Goal: Task Accomplishment & Management: Use online tool/utility

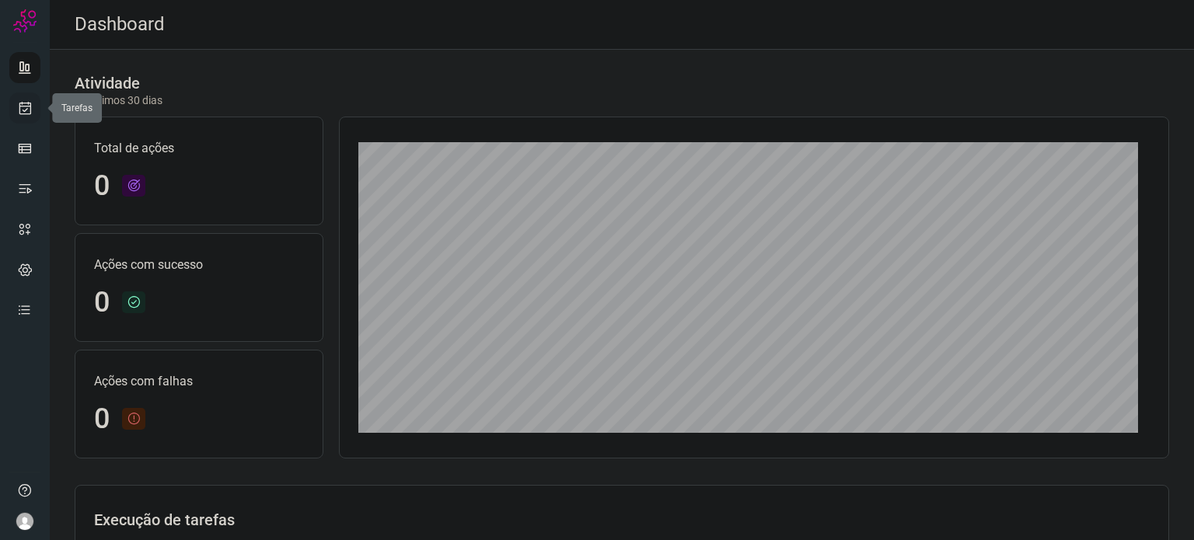
click at [34, 101] on link at bounding box center [24, 107] width 31 height 31
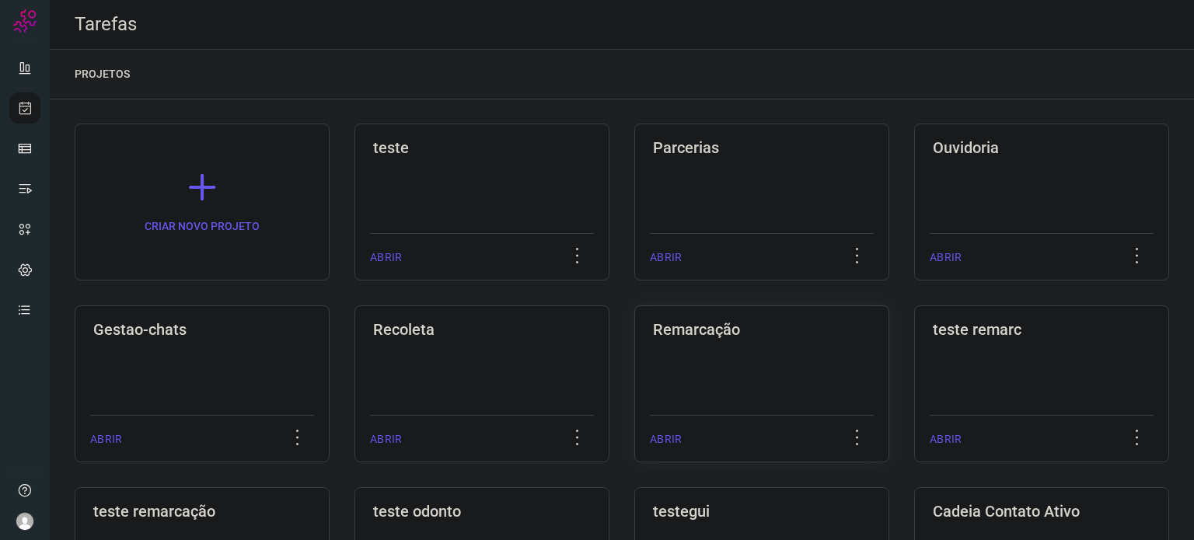
click at [818, 393] on div "Remarcação ABRIR" at bounding box center [761, 383] width 255 height 157
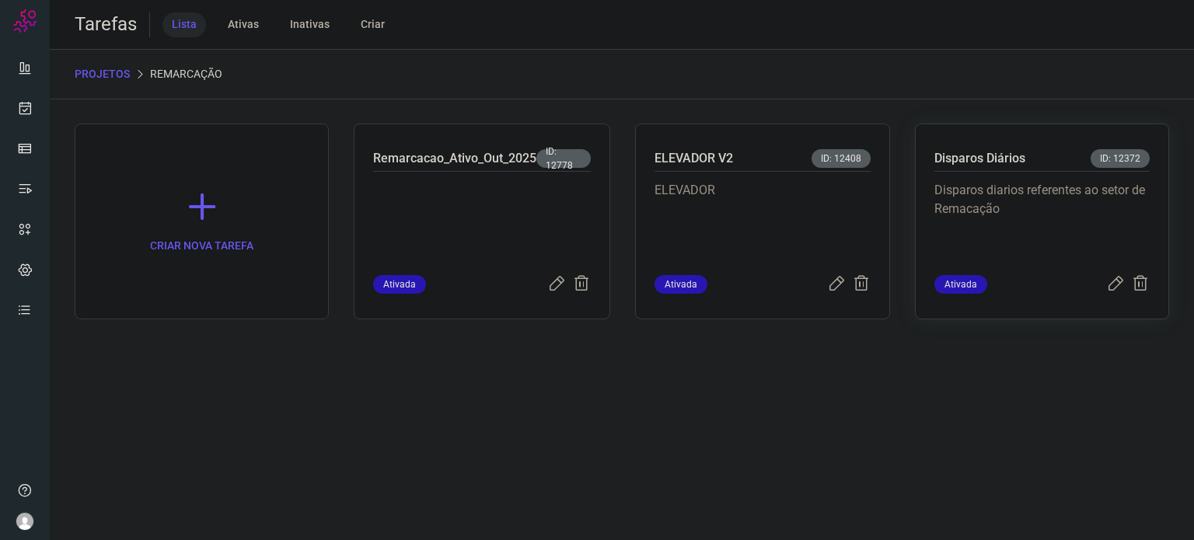
click at [1018, 202] on p "Disparos diarios referentes ao setor de Remacação" at bounding box center [1041, 220] width 215 height 78
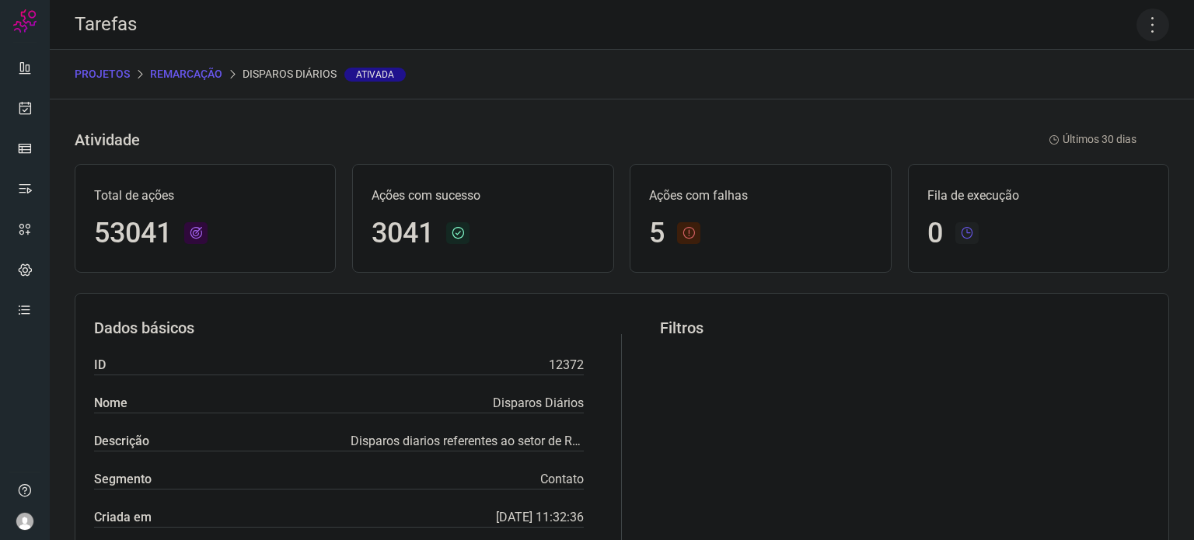
click at [1143, 37] on icon at bounding box center [1152, 25] width 33 height 33
click at [1060, 102] on li "Executar" at bounding box center [1085, 101] width 141 height 25
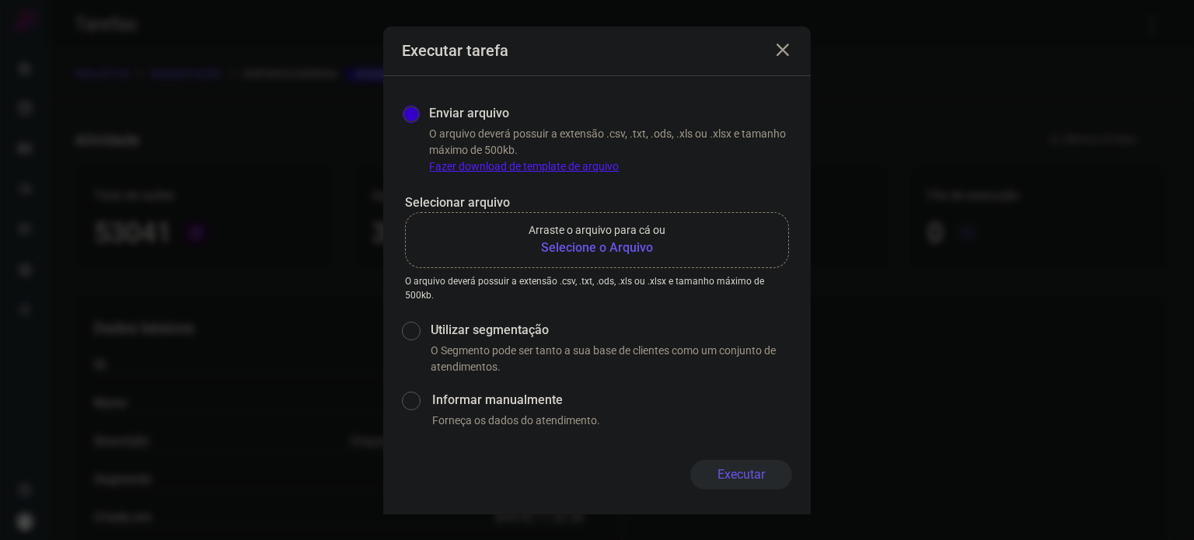
click at [541, 237] on p "Arraste o arquivo para cá ou" at bounding box center [597, 230] width 137 height 16
click at [0, 0] on input "Arraste o arquivo para cá ou Selecione o Arquivo" at bounding box center [0, 0] width 0 height 0
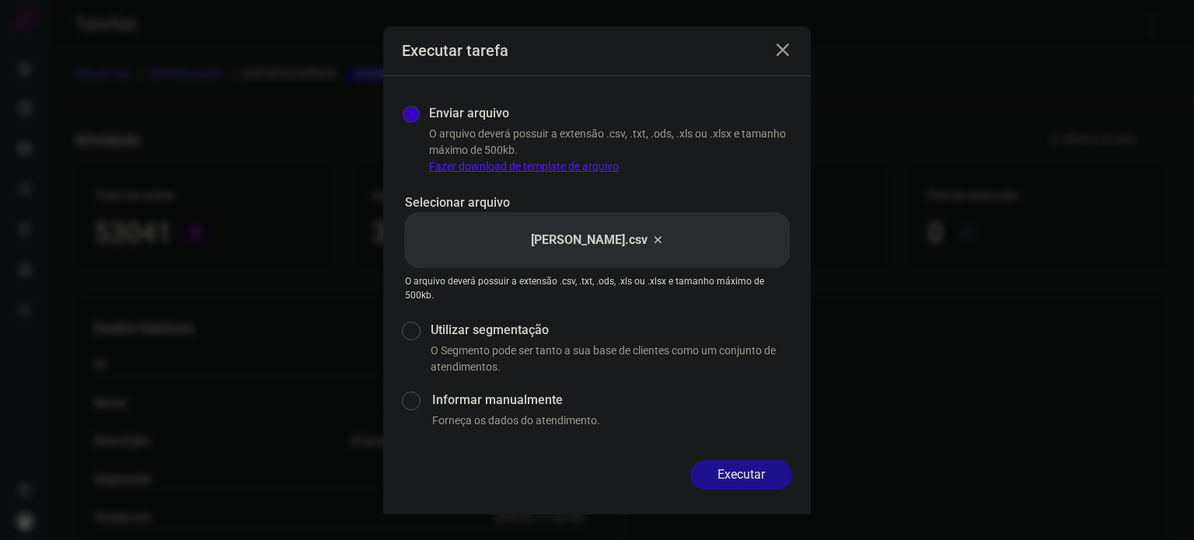
click at [759, 475] on button "Executar" at bounding box center [741, 475] width 102 height 30
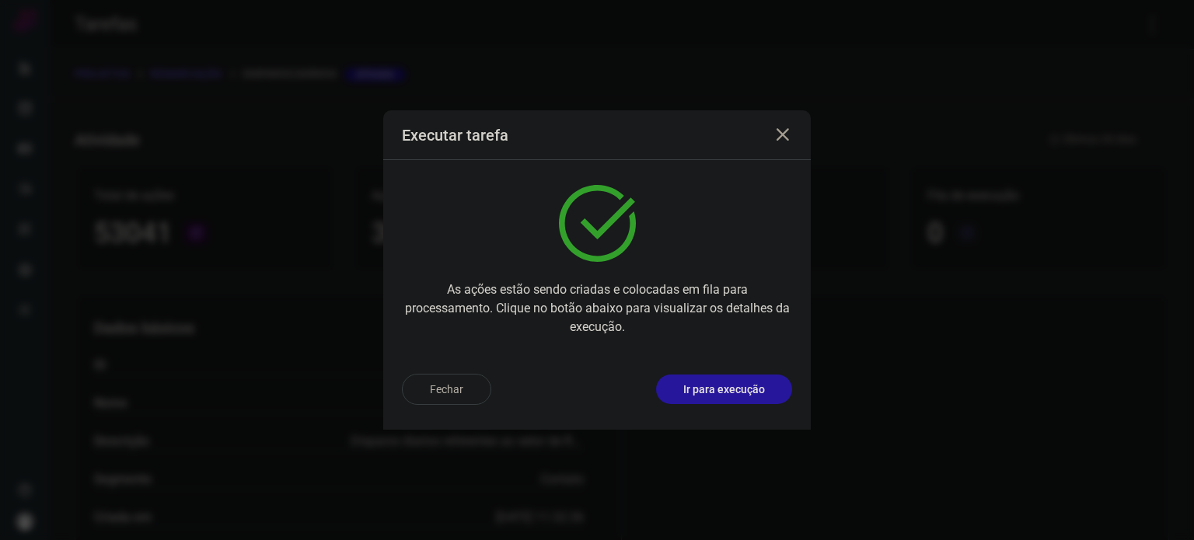
click at [737, 390] on p "Ir para execução" at bounding box center [724, 390] width 82 height 16
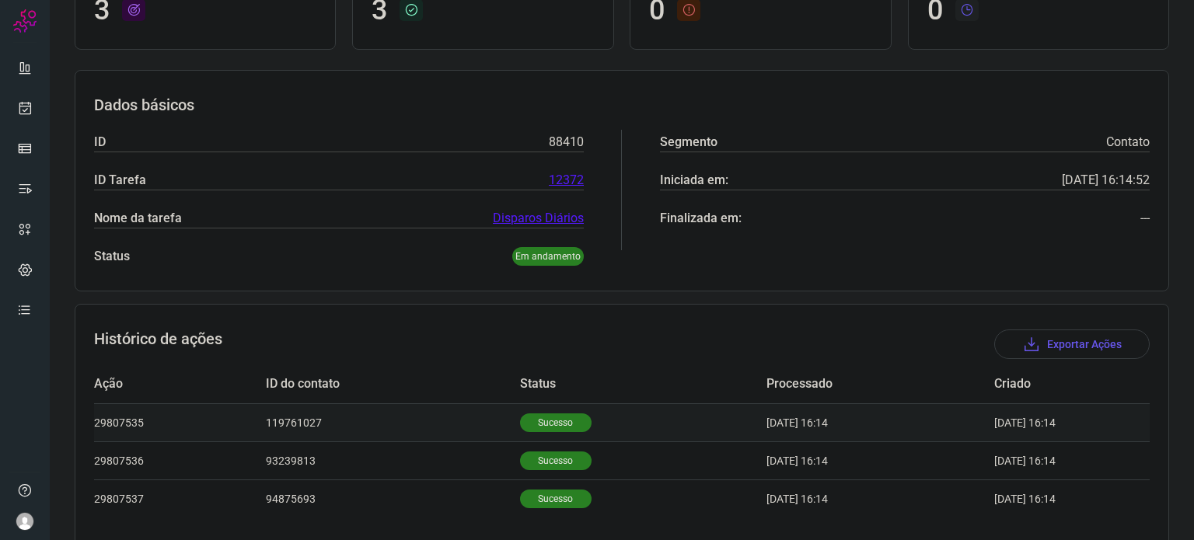
scroll to position [214, 0]
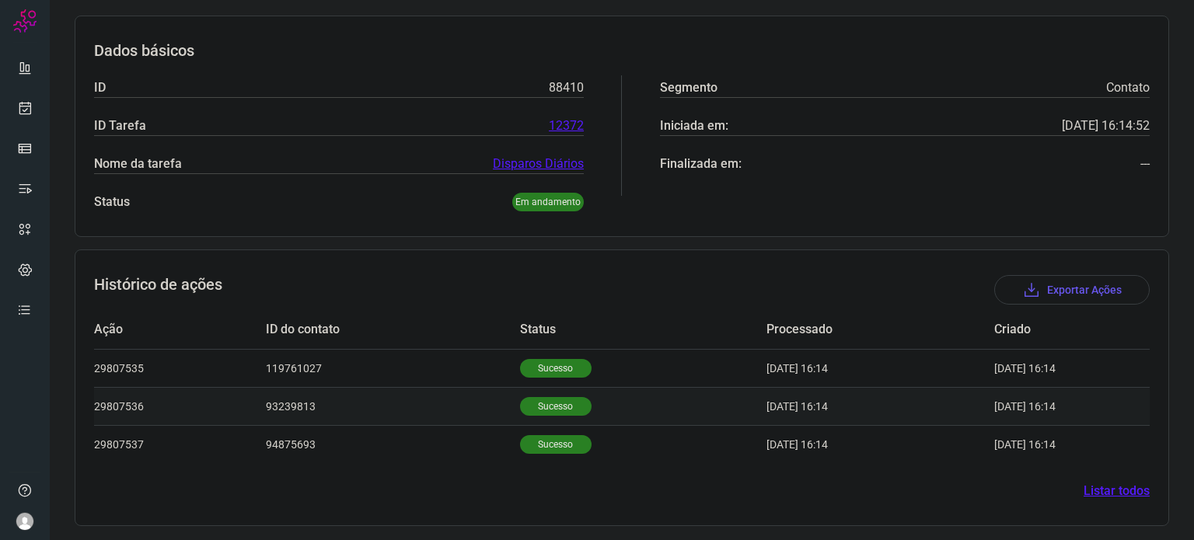
click at [550, 408] on p "Sucesso" at bounding box center [556, 406] width 72 height 19
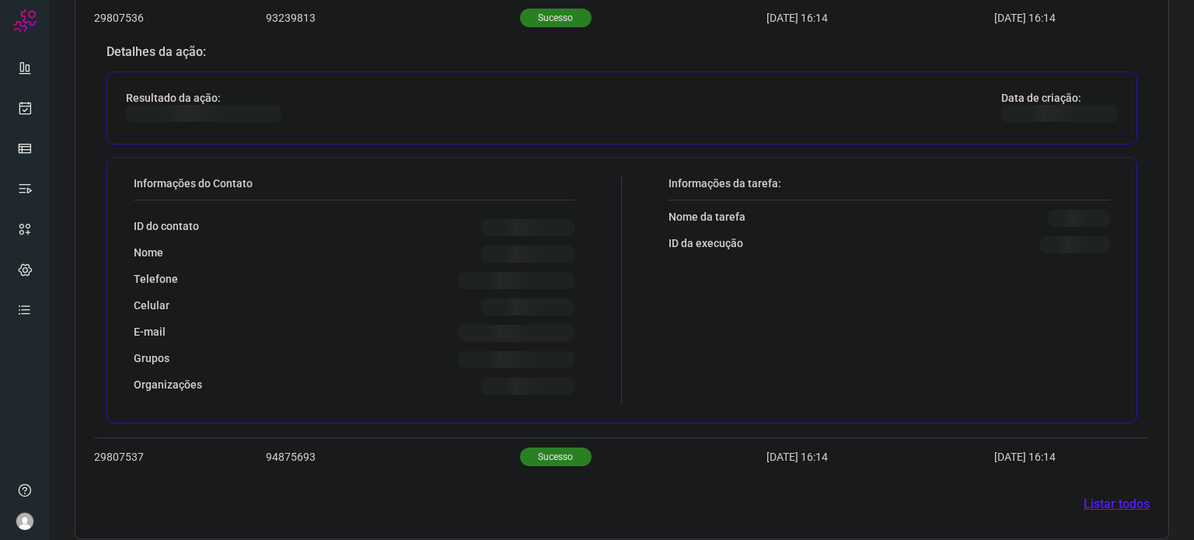
scroll to position [591, 0]
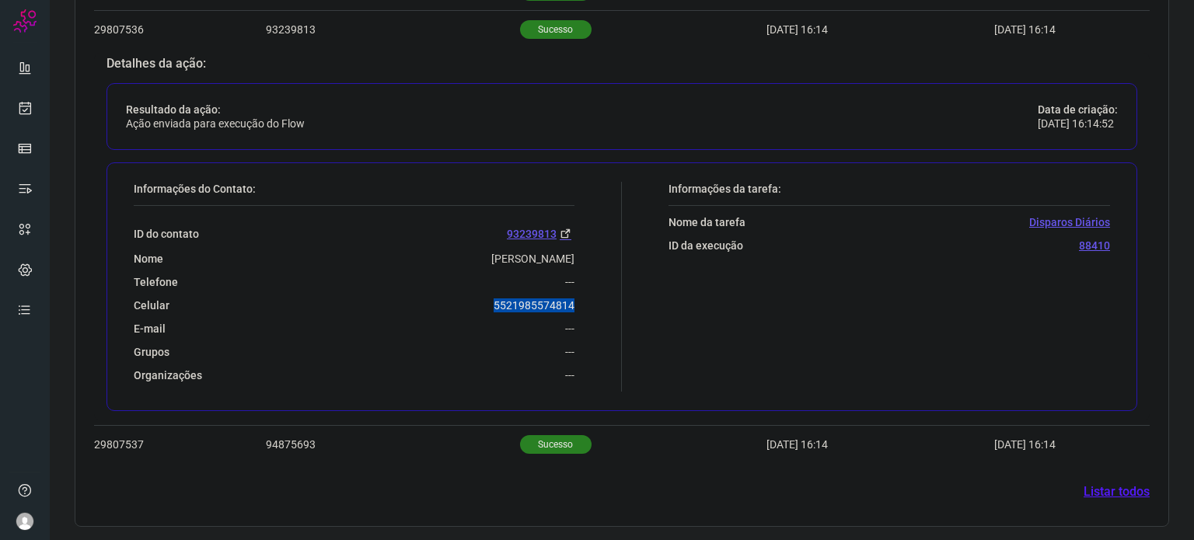
drag, startPoint x: 519, startPoint y: 305, endPoint x: 581, endPoint y: 298, distance: 62.5
click at [581, 298] on div "Informações do Contato: ID do contato 93239813 Nome [PERSON_NAME] Telefone --- …" at bounding box center [374, 287] width 496 height 210
copy p "5521985574814"
click at [536, 444] on p "Sucesso" at bounding box center [556, 444] width 72 height 19
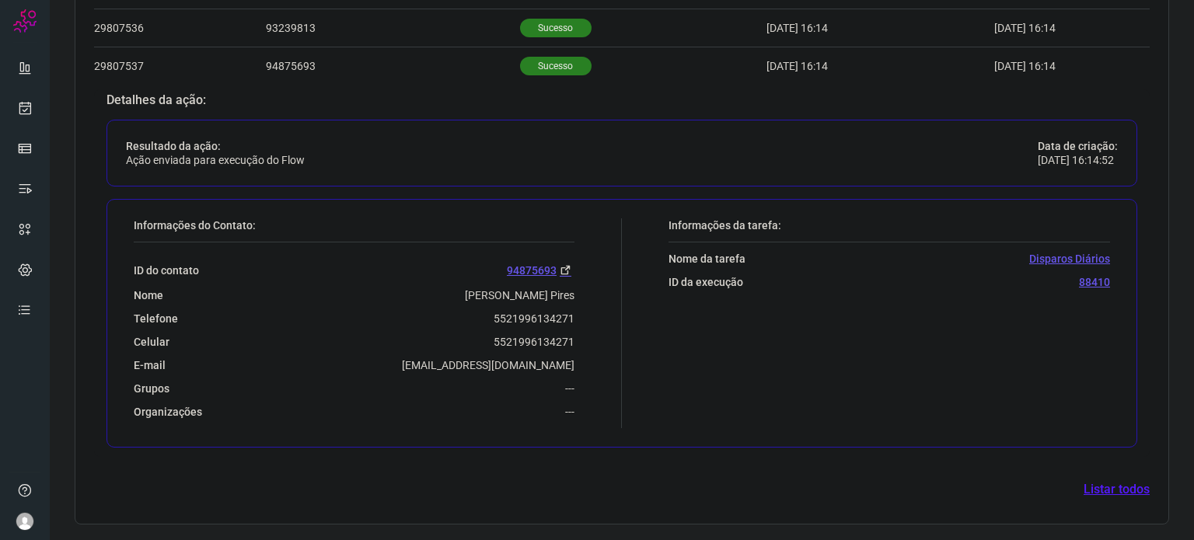
scroll to position [590, 0]
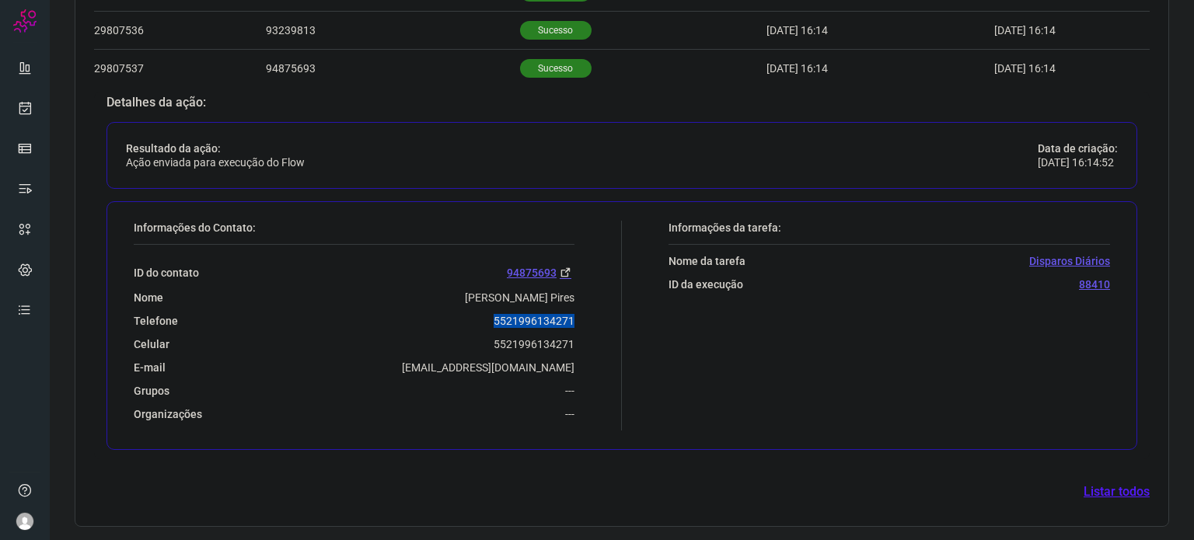
drag, startPoint x: 485, startPoint y: 319, endPoint x: 579, endPoint y: 312, distance: 94.4
click at [579, 312] on div "Informações do Contato: ID do contato 94875693 Nome [PERSON_NAME] Pires Telefon…" at bounding box center [374, 326] width 496 height 210
copy p "5521996134271"
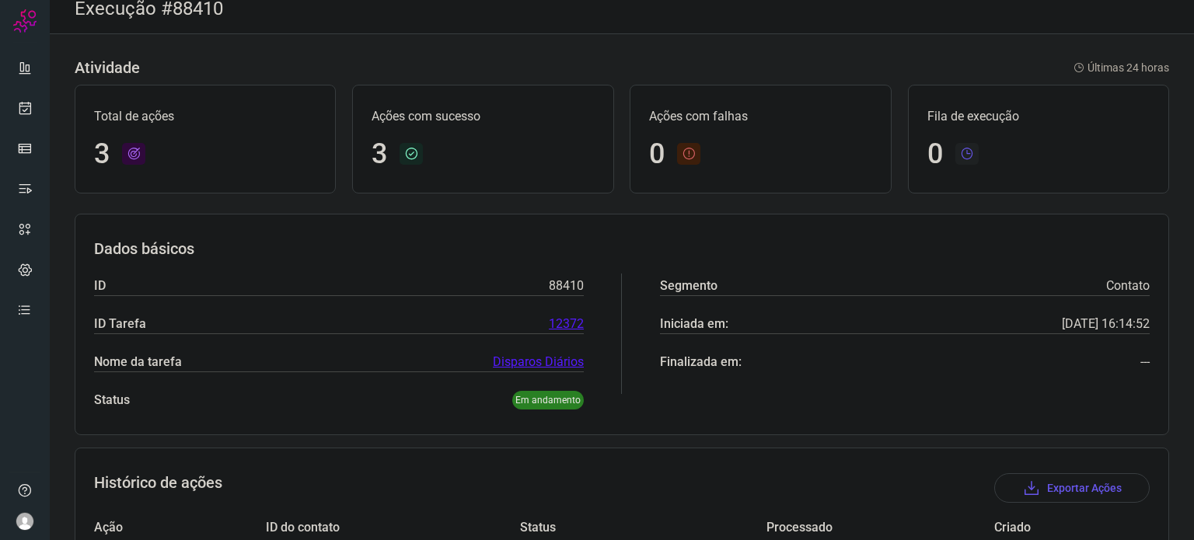
scroll to position [0, 0]
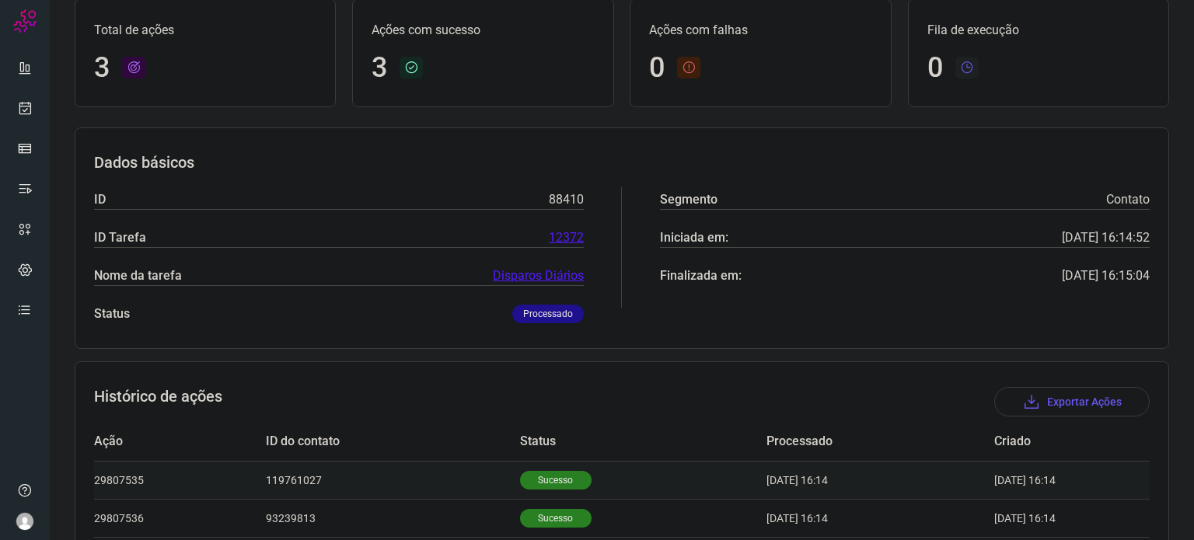
scroll to position [214, 0]
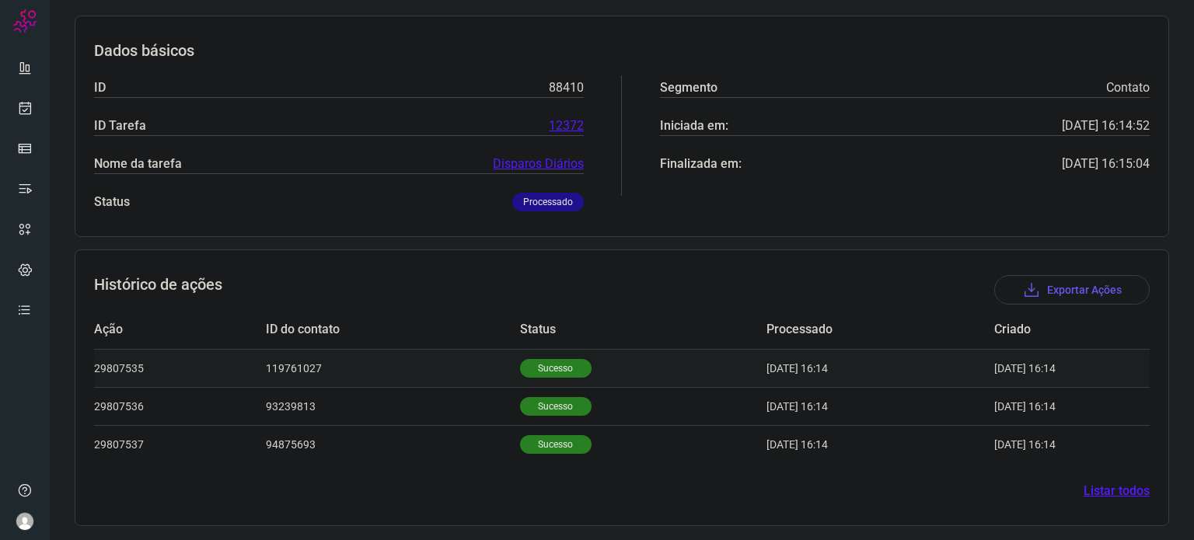
click at [541, 357] on td "Sucesso" at bounding box center [643, 368] width 246 height 38
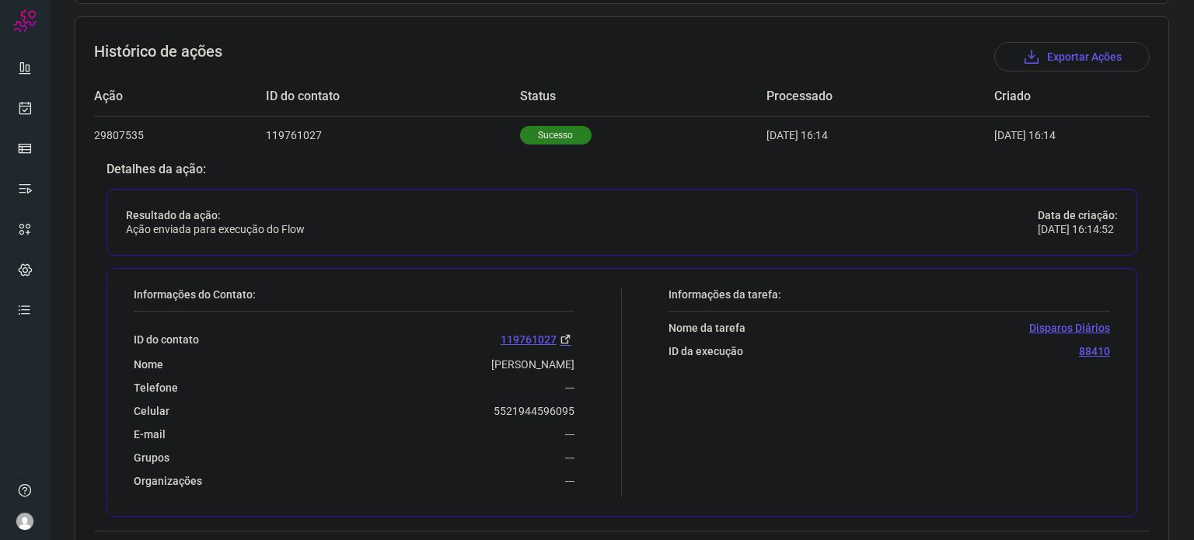
scroll to position [525, 0]
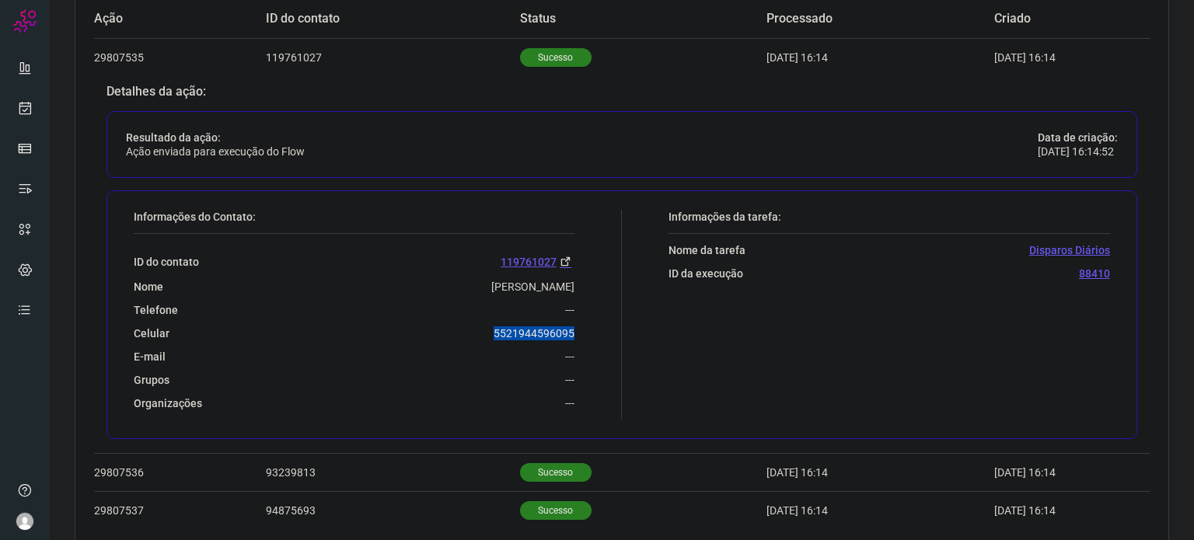
drag, startPoint x: 517, startPoint y: 331, endPoint x: 577, endPoint y: 326, distance: 60.1
click at [577, 326] on div "Informações do Contato: ID do contato 119761027 Nome Lucilene De Paula Telefone…" at bounding box center [374, 315] width 496 height 210
copy p "5521944596095"
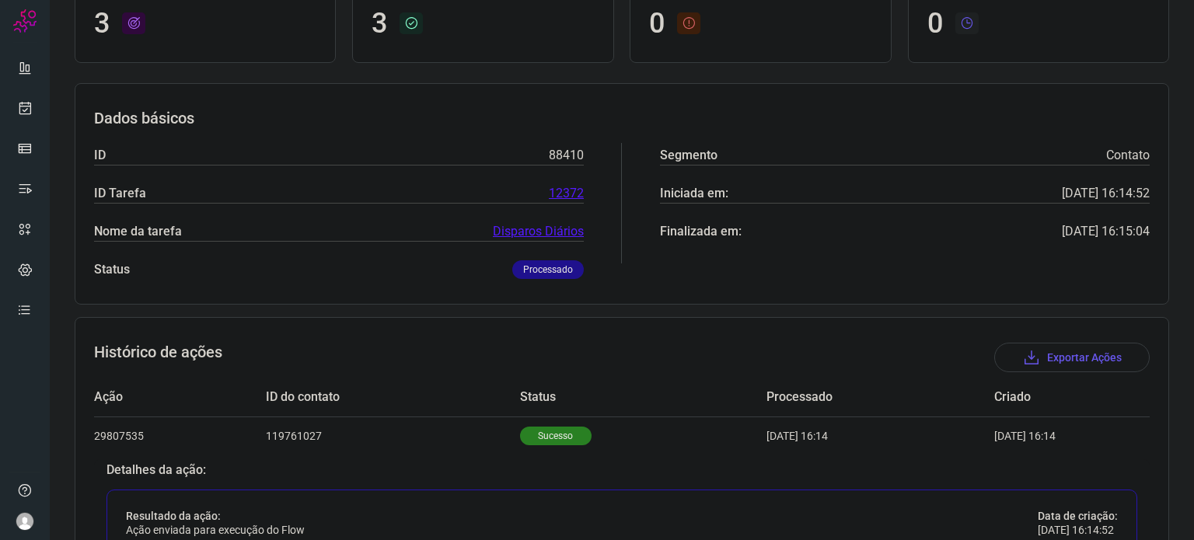
scroll to position [591, 0]
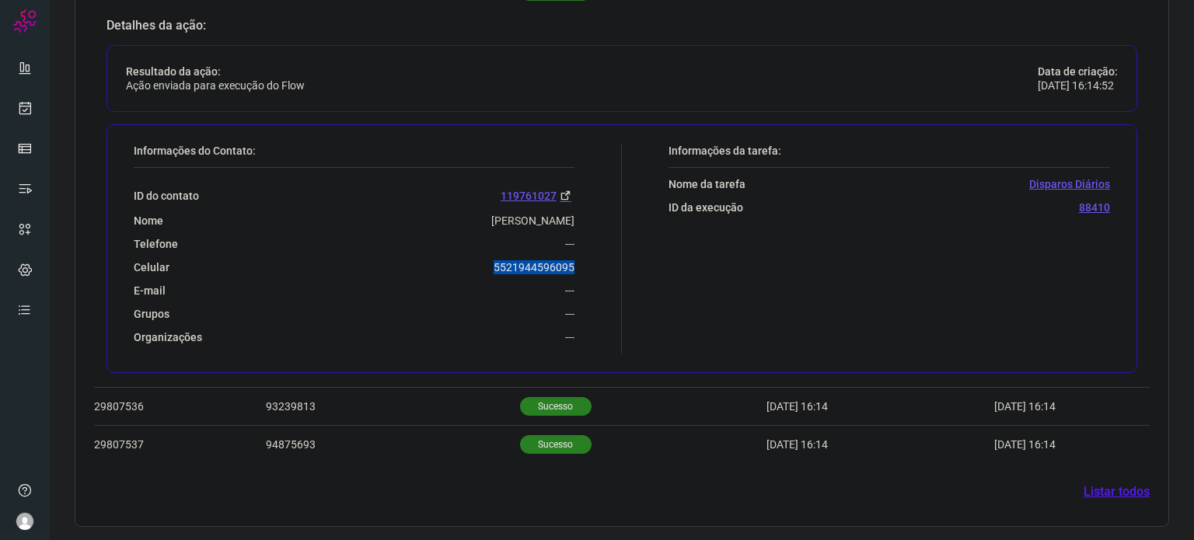
copy p "5521944596095"
